Goal: Task Accomplishment & Management: Use online tool/utility

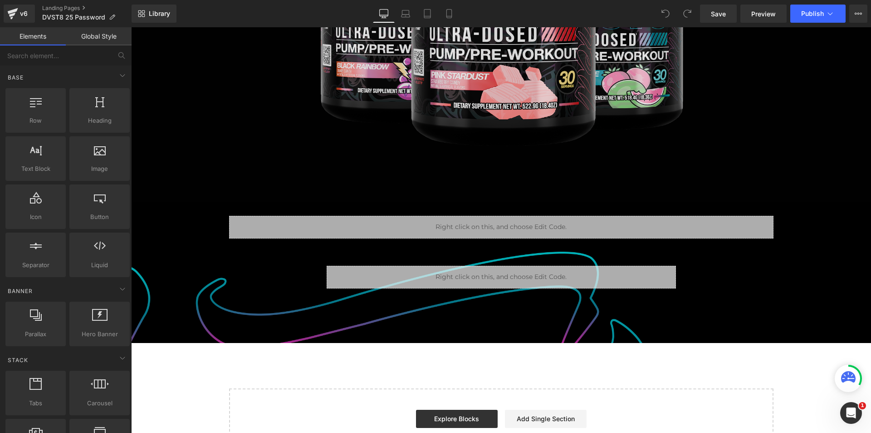
scroll to position [521, 0]
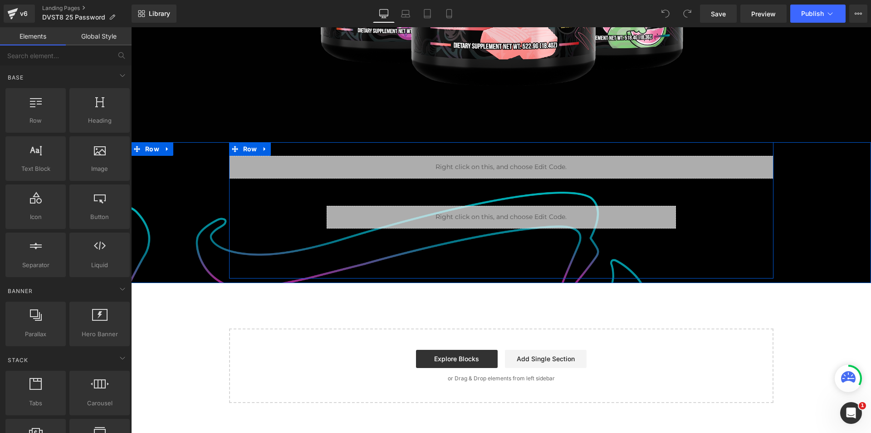
click at [285, 189] on div "Liquid Row Liquid Row" at bounding box center [501, 187] width 545 height 91
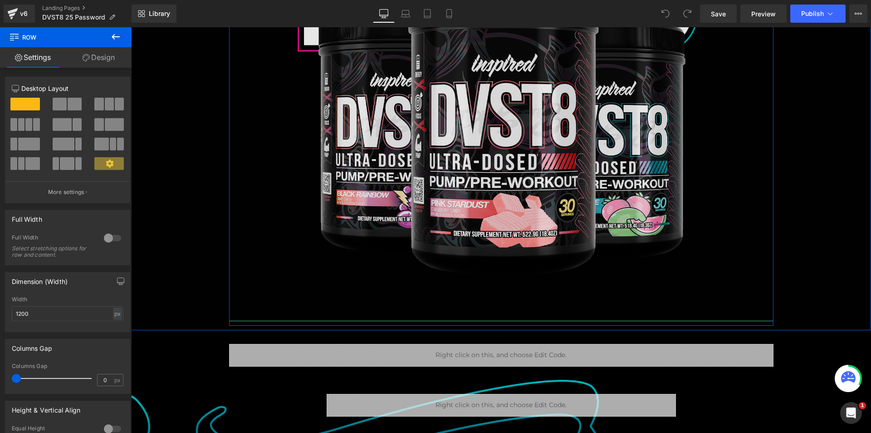
scroll to position [476, 0]
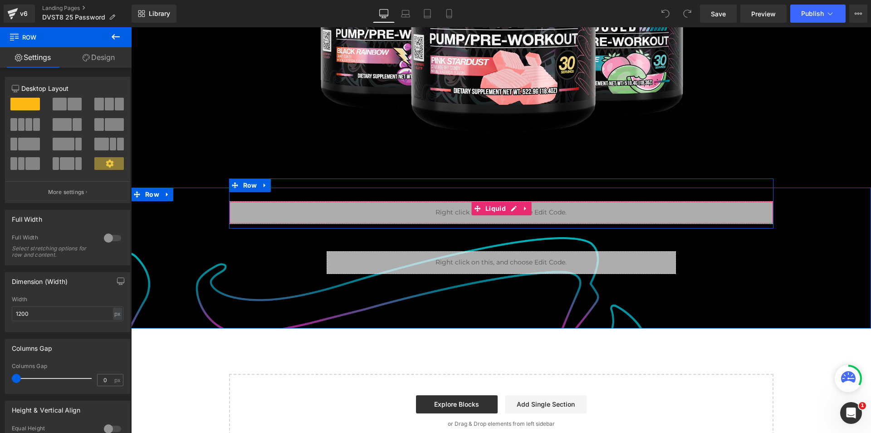
click at [384, 208] on div "Liquid" at bounding box center [501, 212] width 545 height 23
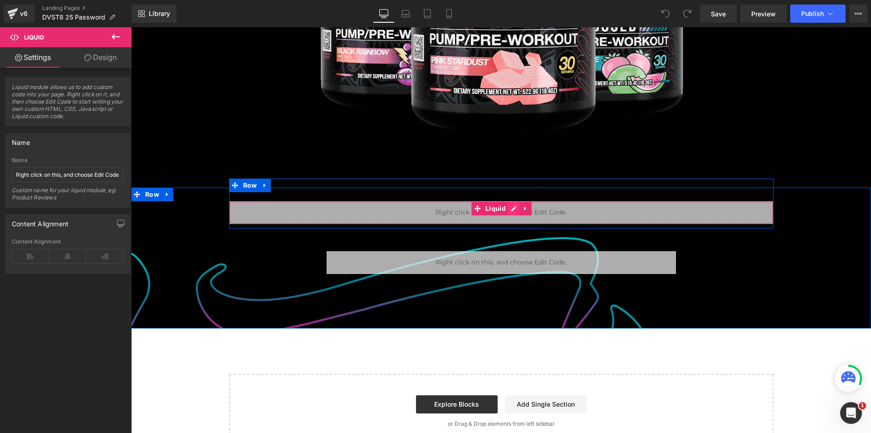
click at [510, 208] on div "Liquid" at bounding box center [501, 212] width 545 height 23
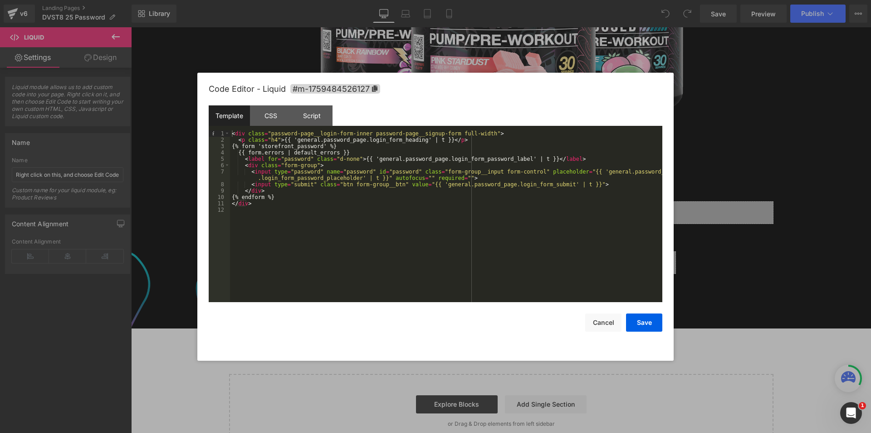
click at [330, 201] on div "< div class = "password-page__login-form-inner password-page__signup-form full-…" at bounding box center [446, 222] width 433 height 184
click at [302, 208] on div "< div class = "password-page__login-form-inner password-page__signup-form full-…" at bounding box center [446, 222] width 433 height 184
click at [312, 199] on div "< div class = "password-page__login-form-inner password-page__signup-form full-…" at bounding box center [446, 222] width 433 height 184
click at [343, 167] on div "< div class = "password-page__login-form-inner password-page__signup-form full-…" at bounding box center [446, 222] width 433 height 184
click at [296, 196] on div "< div class = "password-page__login-form-inner password-page__signup-form full-…" at bounding box center [446, 222] width 433 height 184
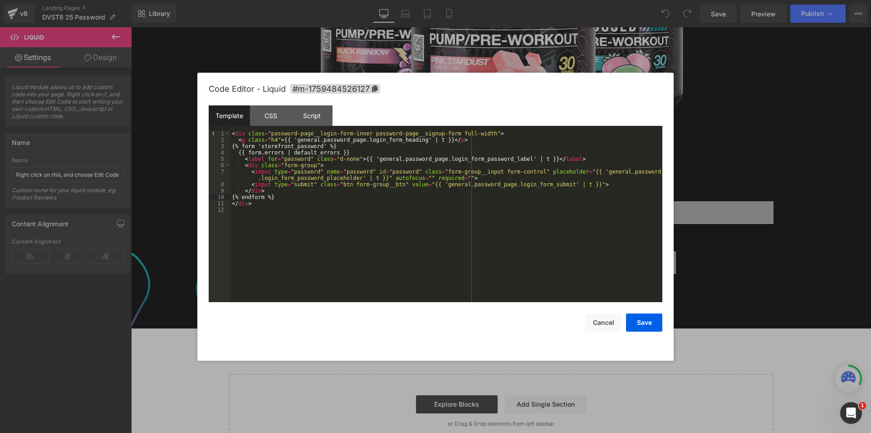
click at [280, 207] on div "< div class = "password-page__login-form-inner password-page__signup-form full-…" at bounding box center [446, 222] width 433 height 184
paste textarea
click at [349, 184] on div "< div class = "password-page__login-form-inner password-page__signup-form full-…" at bounding box center [446, 222] width 433 height 184
click at [344, 185] on div "< div class = "password-page__login-form-inner password-page__signup-form full-…" at bounding box center [446, 216] width 433 height 172
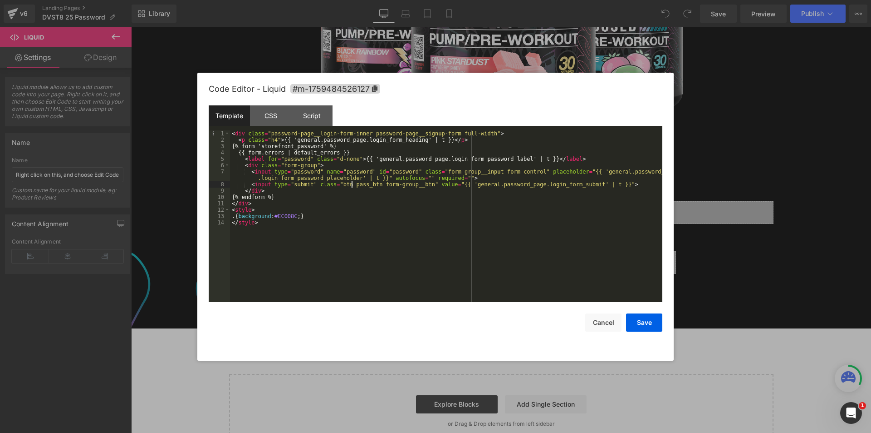
click at [352, 184] on div "< div class = "password-page__login-form-inner password-page__signup-form full-…" at bounding box center [446, 222] width 433 height 184
click at [241, 217] on div "< div class = "password-page__login-form-inner password-page__signup-form full-…" at bounding box center [446, 222] width 433 height 184
click at [343, 215] on div "< div class = "password-page__login-form-inner password-page__signup-form full-…" at bounding box center [446, 222] width 433 height 184
click at [280, 227] on div "< div class = "password-page__login-form-inner password-page__signup-form full-…" at bounding box center [446, 222] width 433 height 184
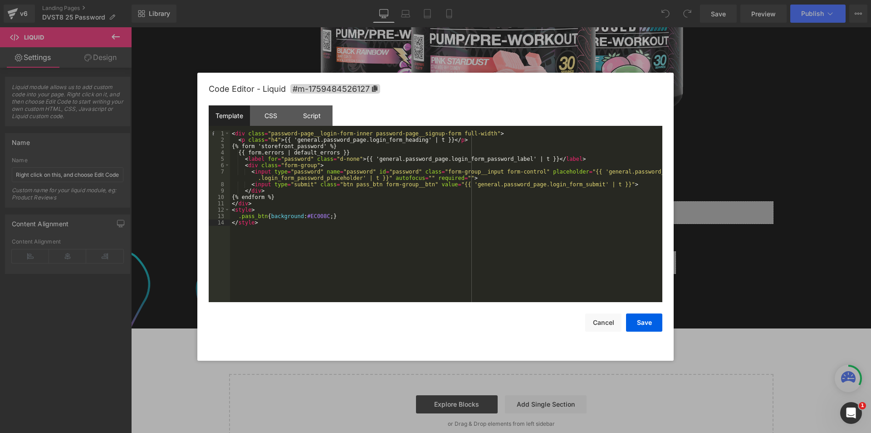
click at [268, 211] on div "< div class = "password-page__login-form-inner password-page__signup-form full-…" at bounding box center [446, 222] width 433 height 184
click at [275, 132] on div "< div class = "password-page__login-form-inner password-page__signup-form full-…" at bounding box center [446, 222] width 433 height 184
click at [361, 133] on div "< div class = "password-page__login-form-inner password-page__signup-form full-…" at bounding box center [446, 222] width 433 height 184
click at [375, 130] on div "< div class = "password-page__login-form-inner pass_form password-page__signup-…" at bounding box center [446, 222] width 433 height 184
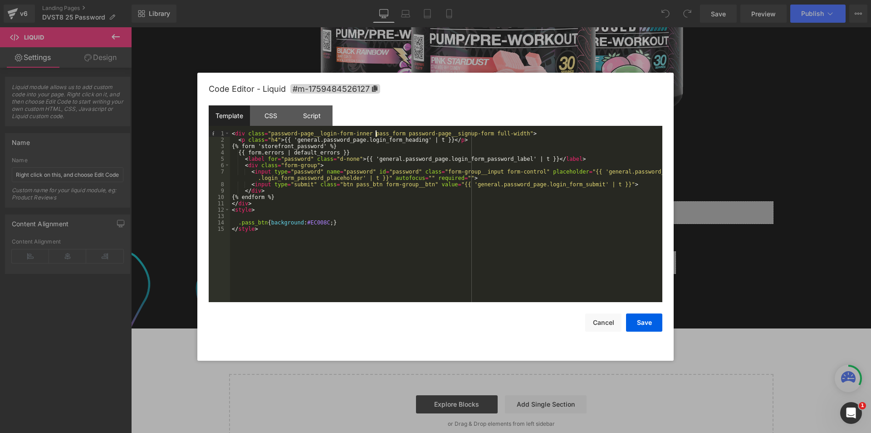
click at [375, 130] on div "< div class = "password-page__login-form-inner pass_form password-page__signup-…" at bounding box center [446, 222] width 433 height 184
click at [268, 217] on div "< div class = "password-page__login-form-inner pass_form password-page__signup-…" at bounding box center [446, 222] width 433 height 184
paste textarea
click at [645, 320] on button "Save" at bounding box center [644, 322] width 36 height 18
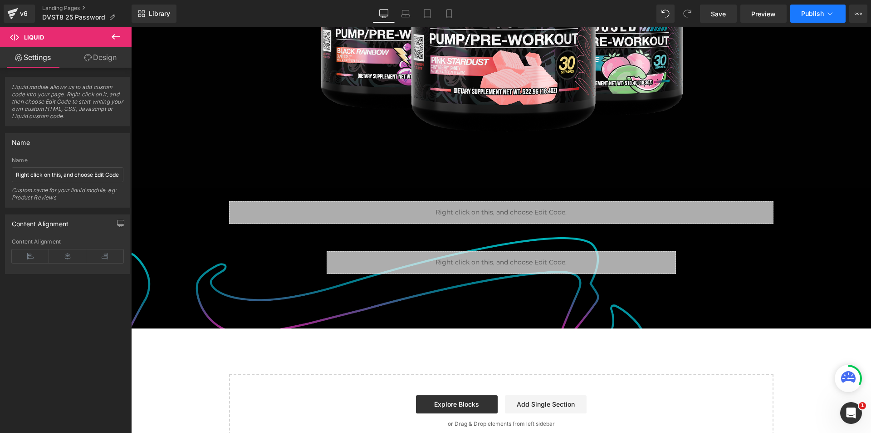
click at [809, 15] on span "Publish" at bounding box center [813, 13] width 23 height 7
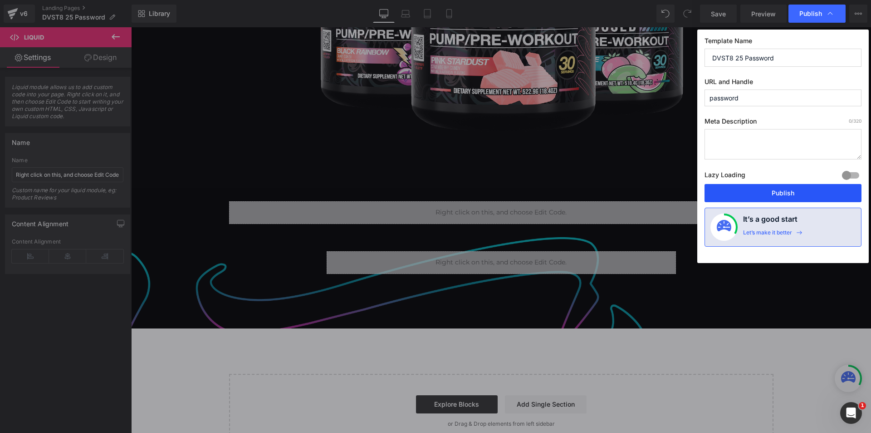
click at [776, 193] on button "Publish" at bounding box center [783, 193] width 157 height 18
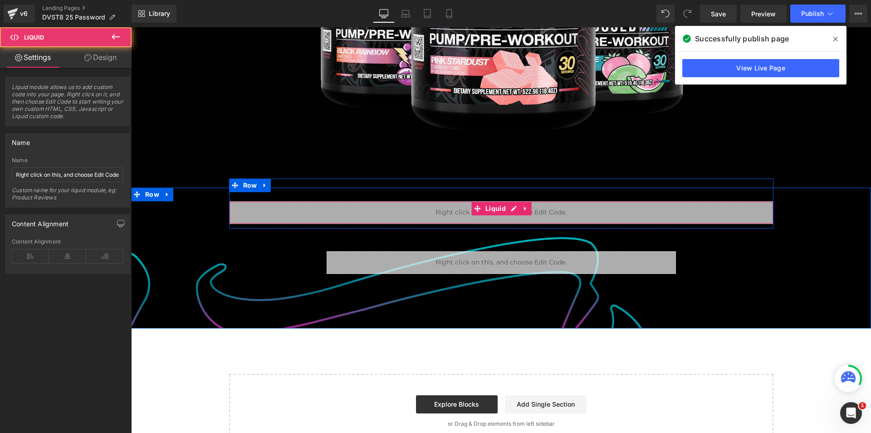
click at [498, 217] on div "Liquid" at bounding box center [501, 212] width 545 height 23
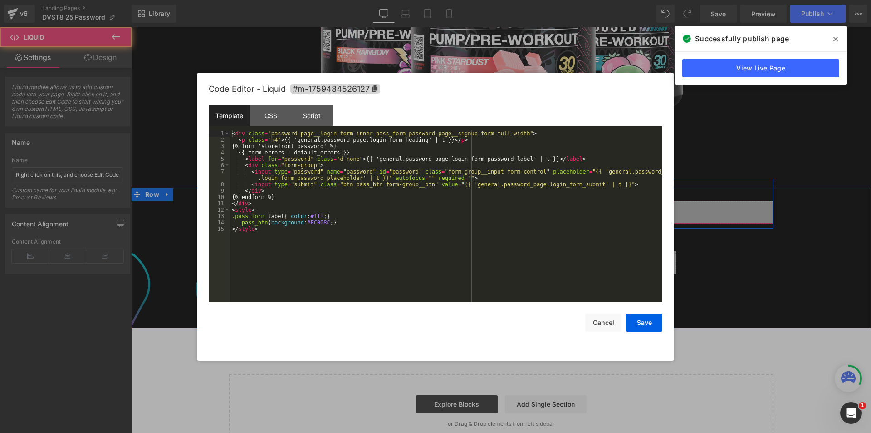
click at [509, 206] on div "Liquid" at bounding box center [501, 212] width 545 height 23
click at [324, 221] on div "< div class = "password-page__login-form-inner pass_form password-page__signup-…" at bounding box center [446, 222] width 433 height 184
click at [322, 221] on div "< div class = "password-page__login-form-inner pass_form password-page__signup-…" at bounding box center [446, 222] width 433 height 184
click at [374, 221] on div "< div class = "password-page__login-form-inner pass_form password-page__signup-…" at bounding box center [446, 222] width 433 height 184
click at [267, 157] on div "< div class = "password-page__login-form-inner pass_form password-page__signup-…" at bounding box center [446, 222] width 433 height 184
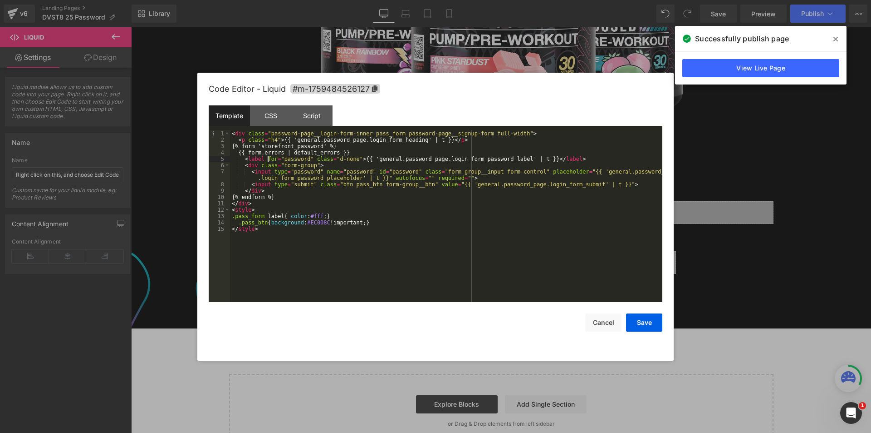
click at [270, 139] on div "< div class = "password-page__login-form-inner pass_form password-page__signup-…" at bounding box center [446, 222] width 433 height 184
click at [268, 215] on div "< div class = "password-page__login-form-inner pass_form password-page__signup-…" at bounding box center [446, 222] width 433 height 184
drag, startPoint x: 268, startPoint y: 215, endPoint x: 305, endPoint y: 223, distance: 37.7
click at [268, 215] on div "< div class = "password-page__login-form-inner pass_form password-page__signup-…" at bounding box center [446, 222] width 433 height 184
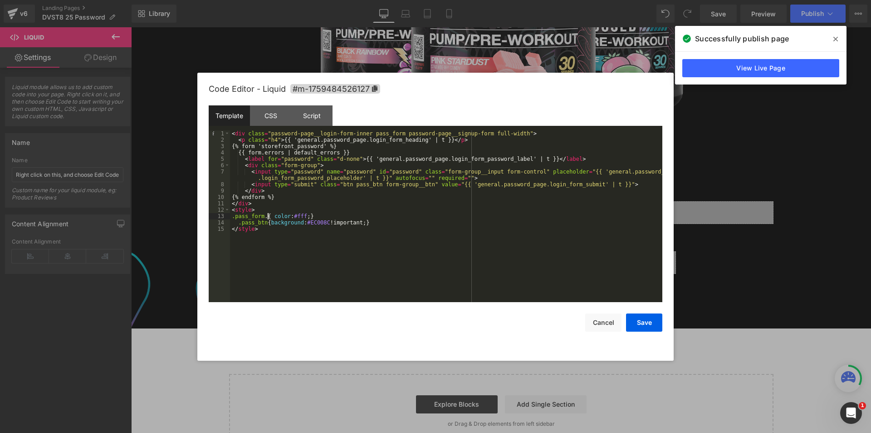
paste textarea
click at [330, 214] on div "< div class = "password-page__login-form-inner pass_form password-page__signup-…" at bounding box center [446, 222] width 433 height 184
click at [310, 215] on div "< div class = "password-page__login-form-inner pass_form password-page__signup-…" at bounding box center [446, 222] width 433 height 184
click at [647, 318] on button "Save" at bounding box center [644, 322] width 36 height 18
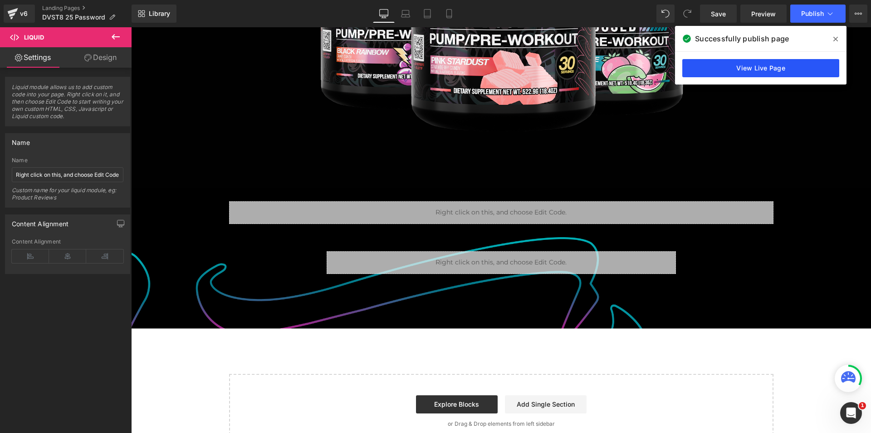
click at [776, 67] on link "View Live Page" at bounding box center [761, 68] width 157 height 18
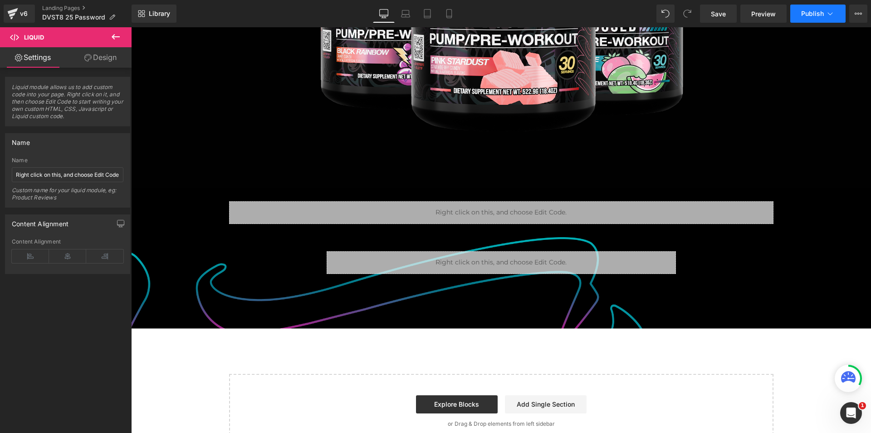
click at [816, 15] on span "Publish" at bounding box center [813, 13] width 23 height 7
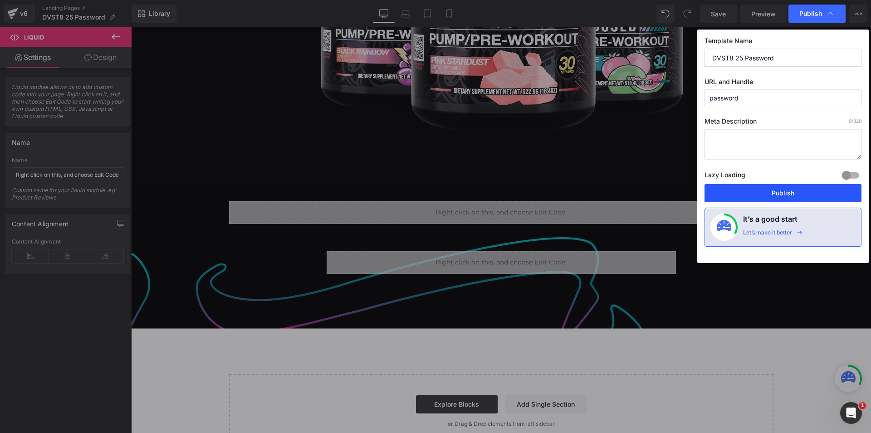
click at [772, 191] on button "Publish" at bounding box center [783, 193] width 157 height 18
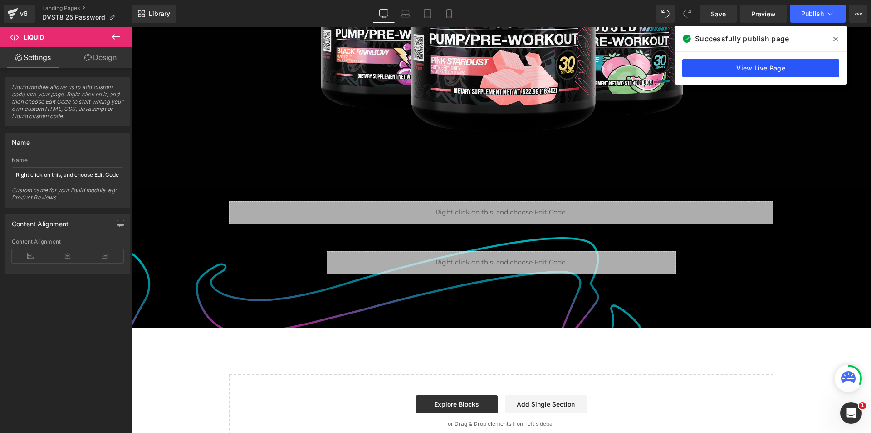
click at [773, 64] on link "View Live Page" at bounding box center [761, 68] width 157 height 18
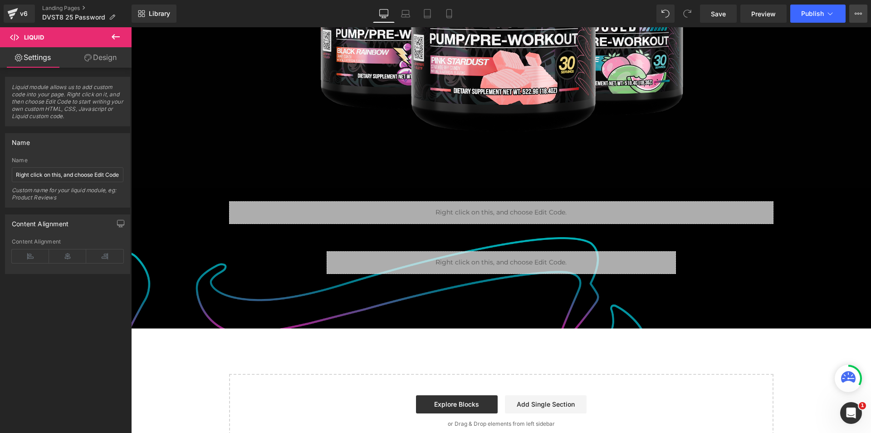
click at [854, 10] on button "View Live Page View with current Template Save Template to Library Schedule Pub…" at bounding box center [859, 14] width 18 height 18
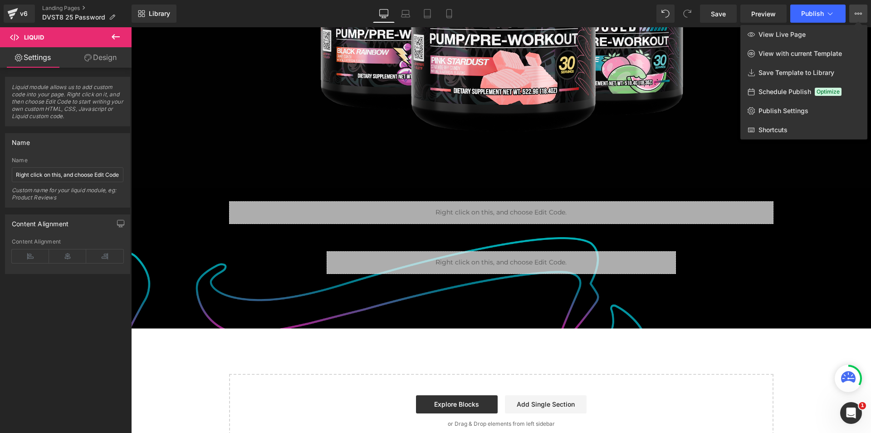
click at [113, 34] on icon at bounding box center [115, 36] width 11 height 11
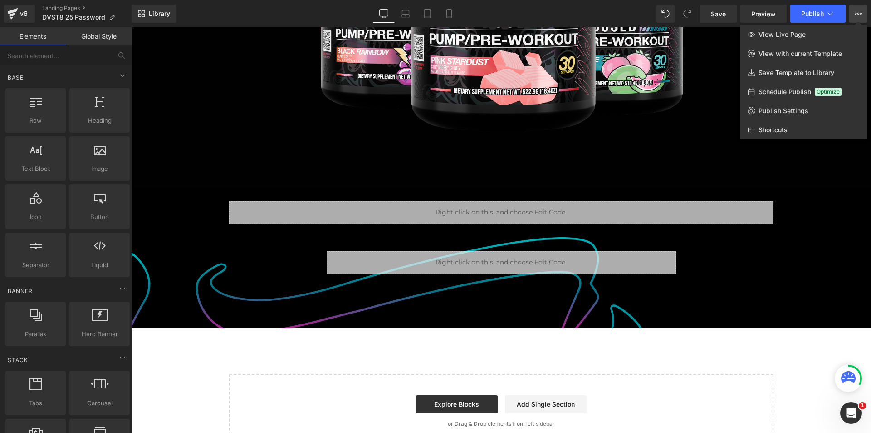
click at [860, 11] on icon at bounding box center [858, 13] width 7 height 7
